Goal: Task Accomplishment & Management: Use online tool/utility

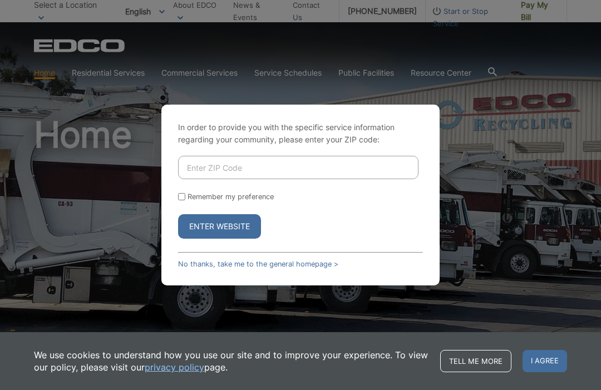
click at [225, 179] on input "Enter ZIP Code" at bounding box center [298, 167] width 240 height 23
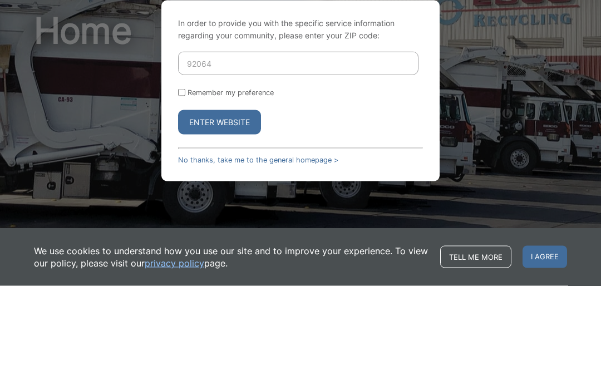
type input "92064"
click at [244, 214] on button "Enter Website" at bounding box center [219, 226] width 83 height 24
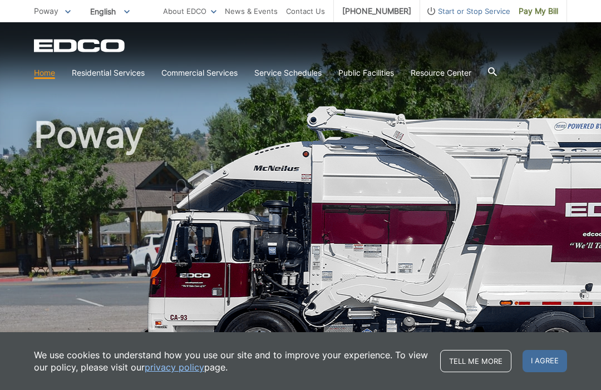
click at [541, 362] on span "I agree" at bounding box center [545, 361] width 45 height 22
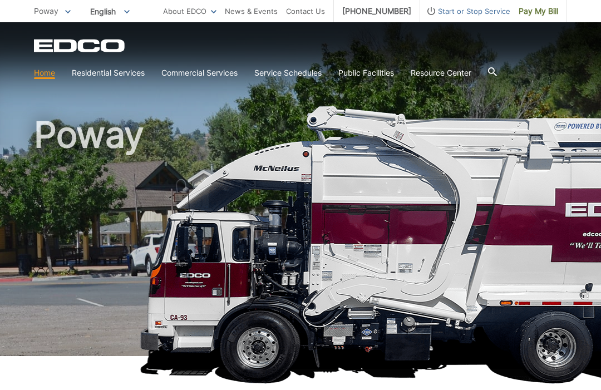
click at [331, 250] on h1 "Poway" at bounding box center [300, 239] width 533 height 244
click at [515, 13] on link "Pay My Bill" at bounding box center [538, 11] width 57 height 22
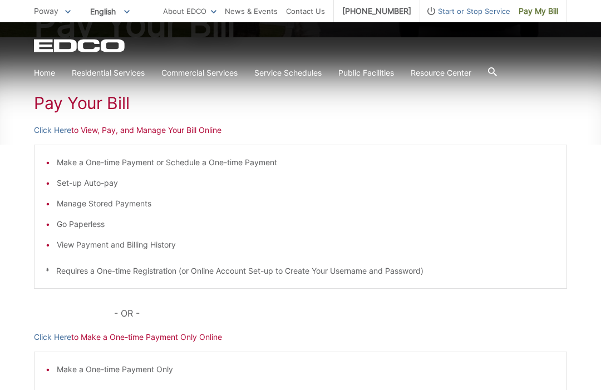
scroll to position [161, 0]
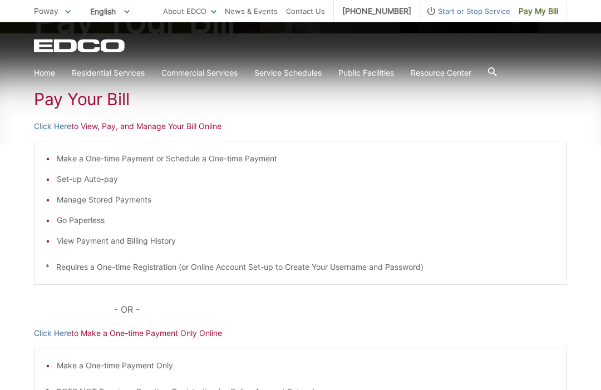
click at [49, 332] on link "Click Here" at bounding box center [52, 333] width 37 height 12
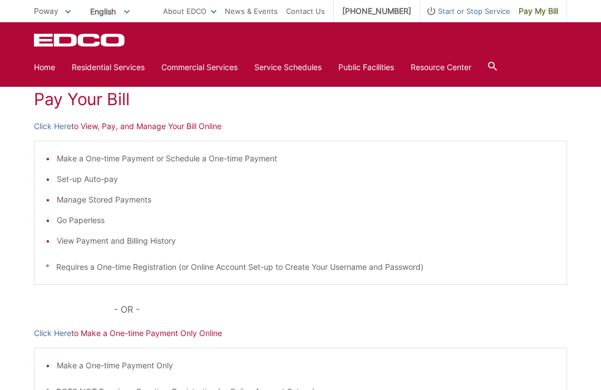
scroll to position [180, 0]
